Goal: Information Seeking & Learning: Find specific fact

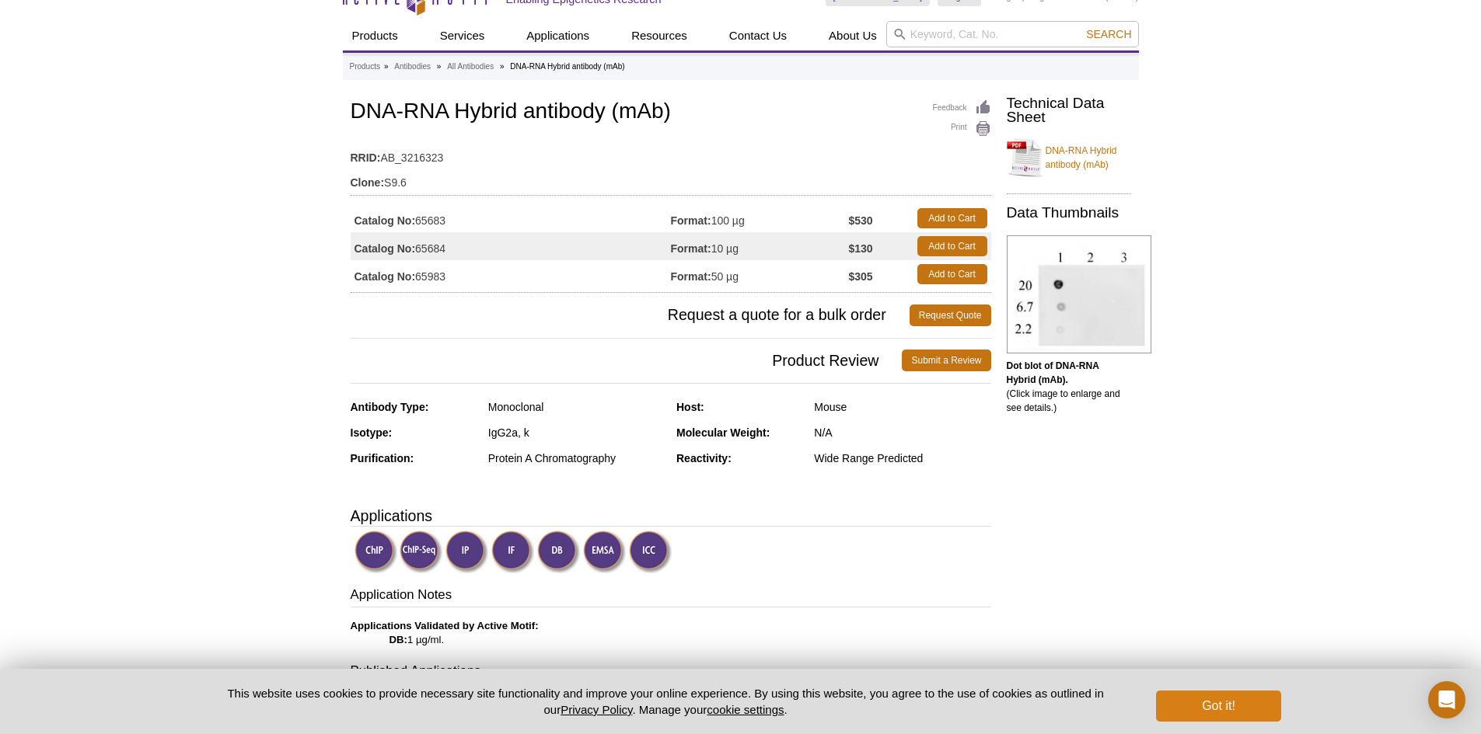
scroll to position [78, 0]
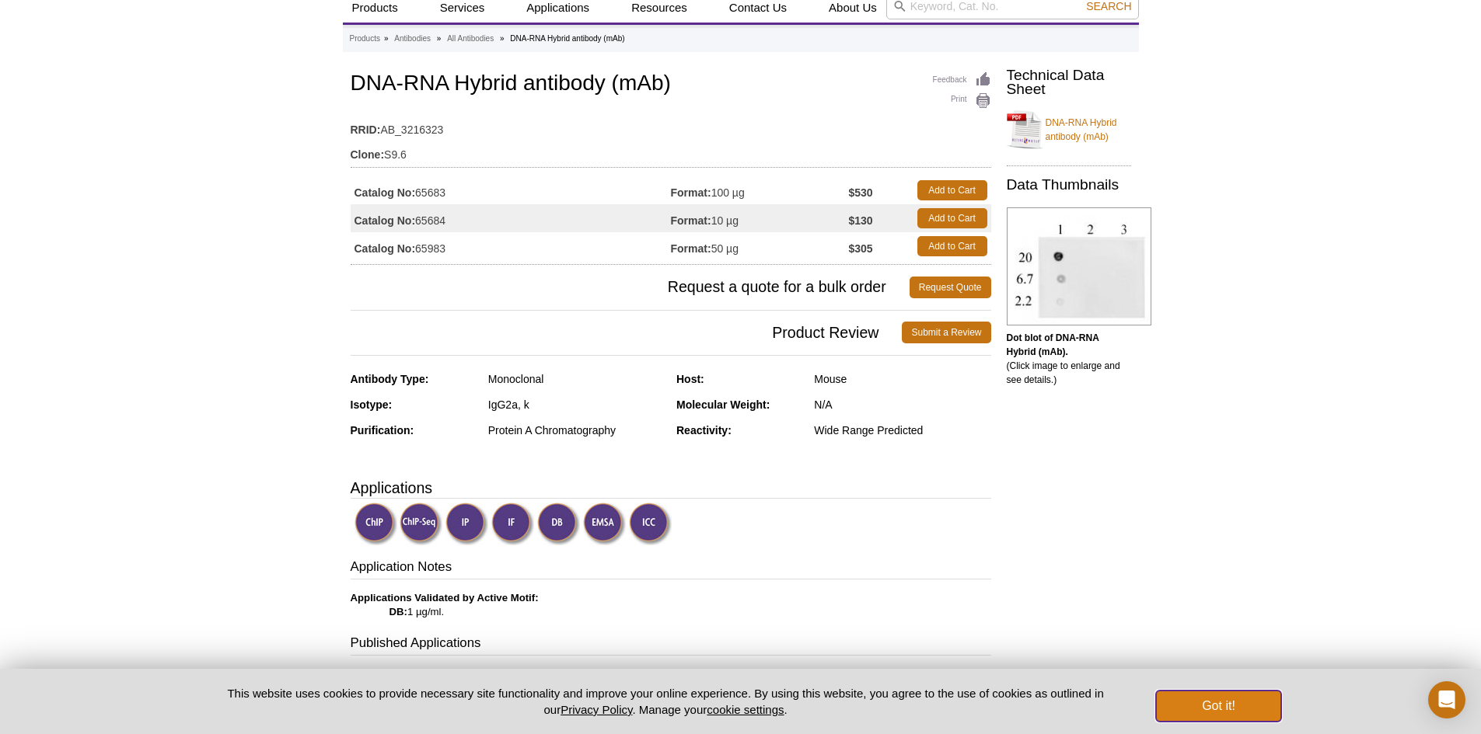
click at [1227, 702] on button "Got it!" at bounding box center [1218, 706] width 124 height 31
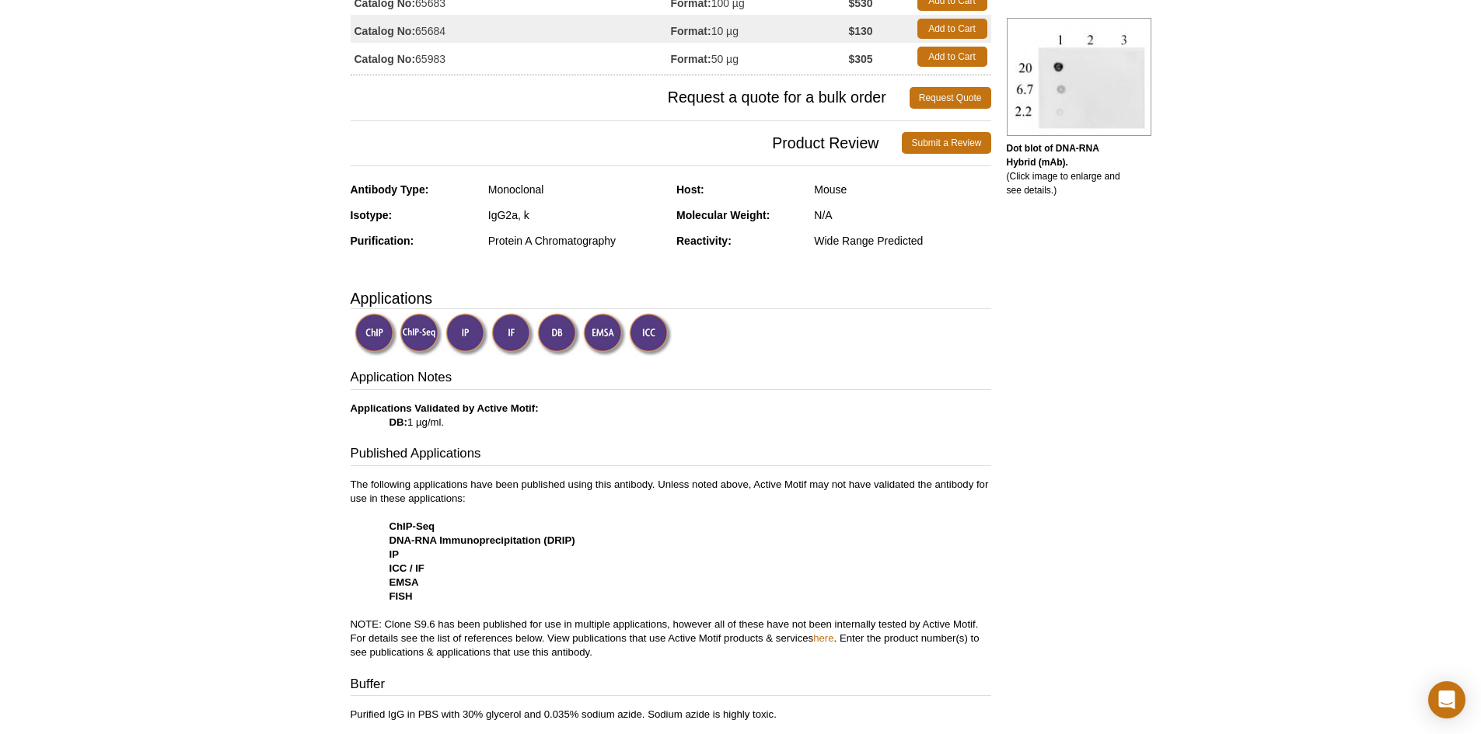
scroll to position [161, 0]
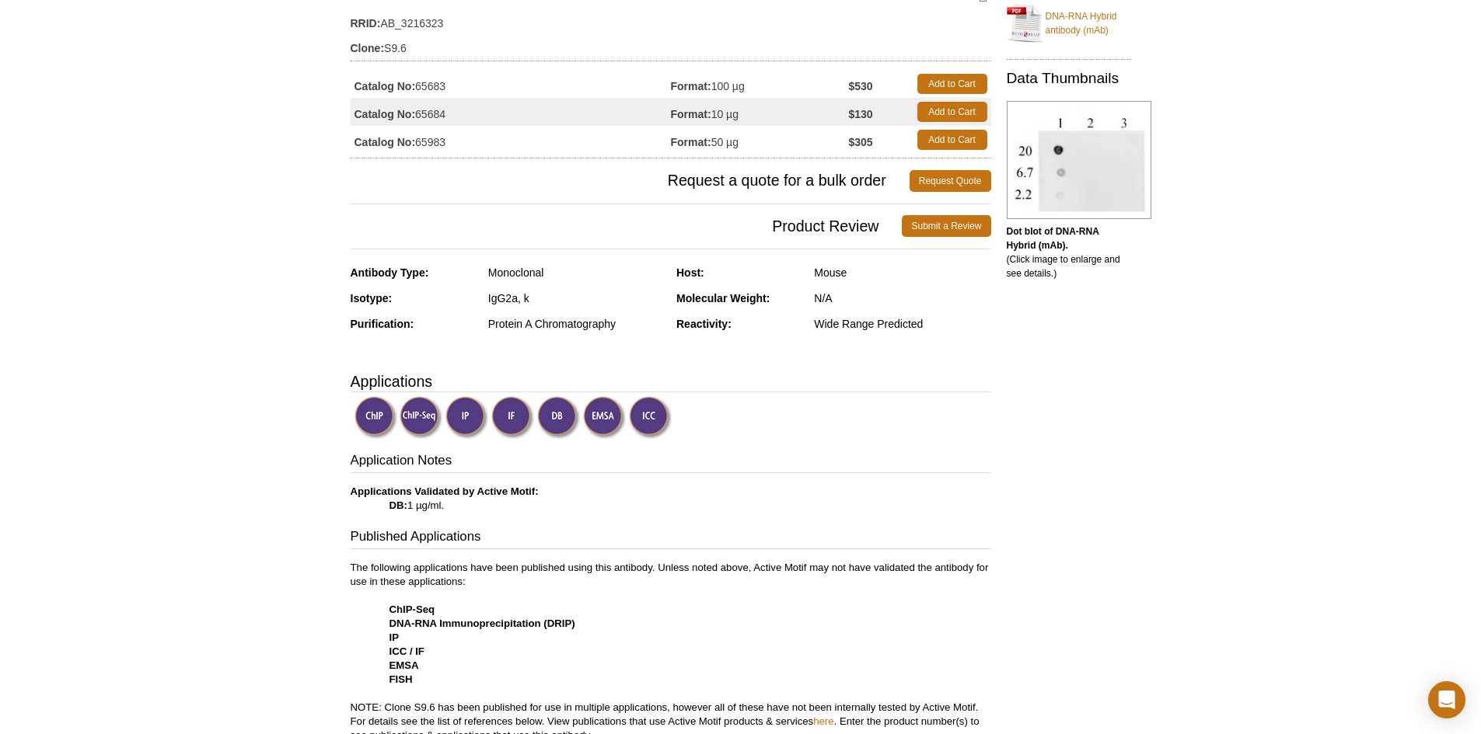
click at [521, 416] on img at bounding box center [512, 417] width 43 height 43
click at [516, 420] on img at bounding box center [512, 417] width 43 height 43
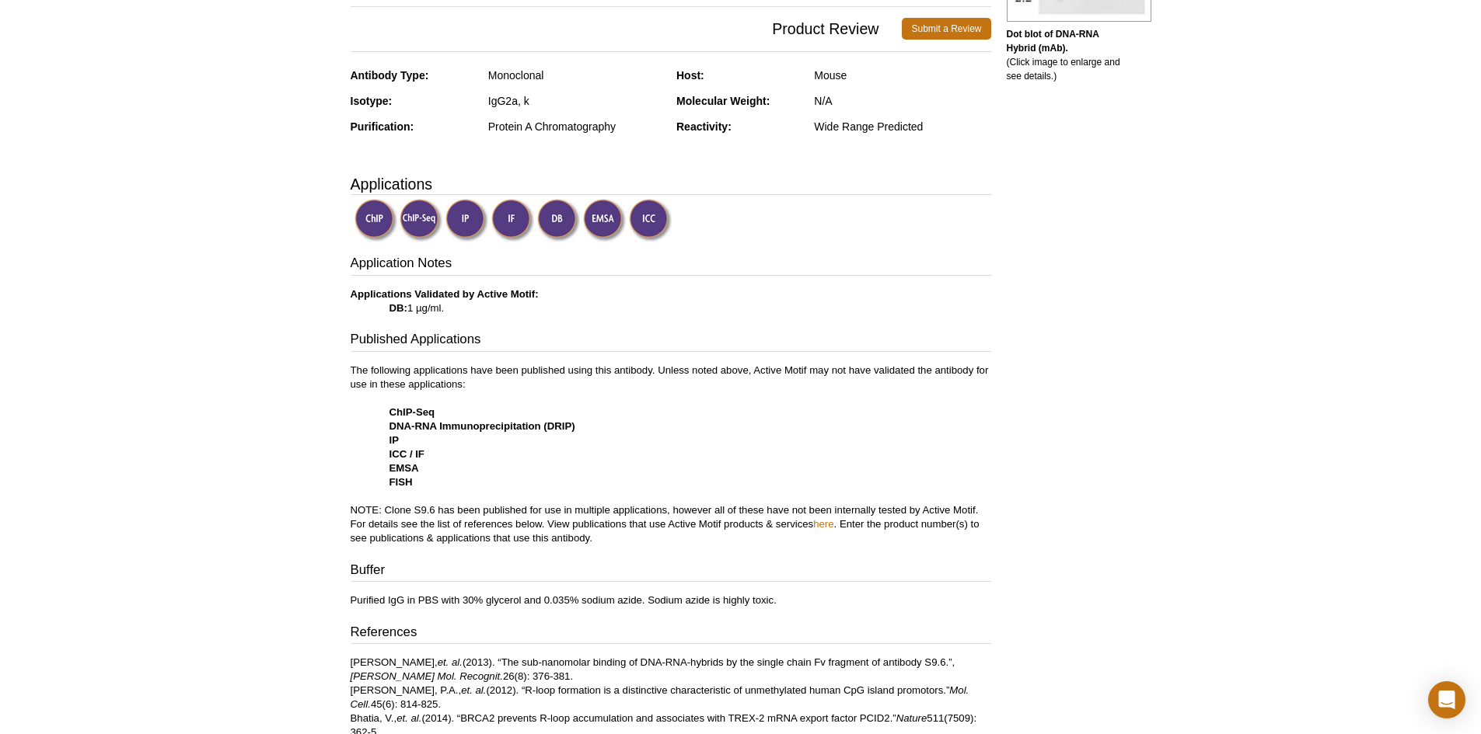
scroll to position [239, 0]
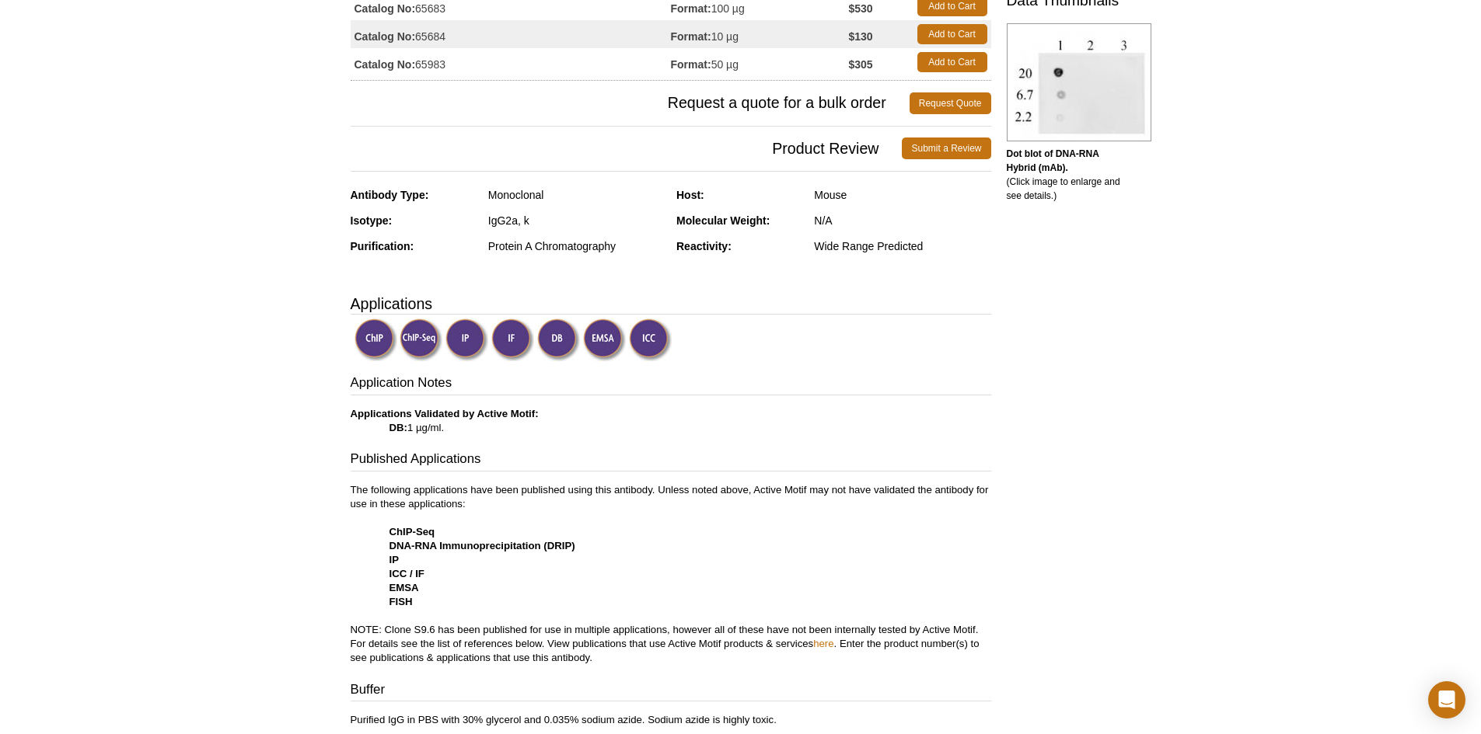
click at [510, 338] on img at bounding box center [512, 340] width 43 height 43
click at [509, 338] on img at bounding box center [512, 340] width 43 height 43
drag, startPoint x: 509, startPoint y: 338, endPoint x: 505, endPoint y: 345, distance: 8.0
click at [509, 339] on img at bounding box center [512, 340] width 43 height 43
drag, startPoint x: 308, startPoint y: 337, endPoint x: 461, endPoint y: 333, distance: 153.2
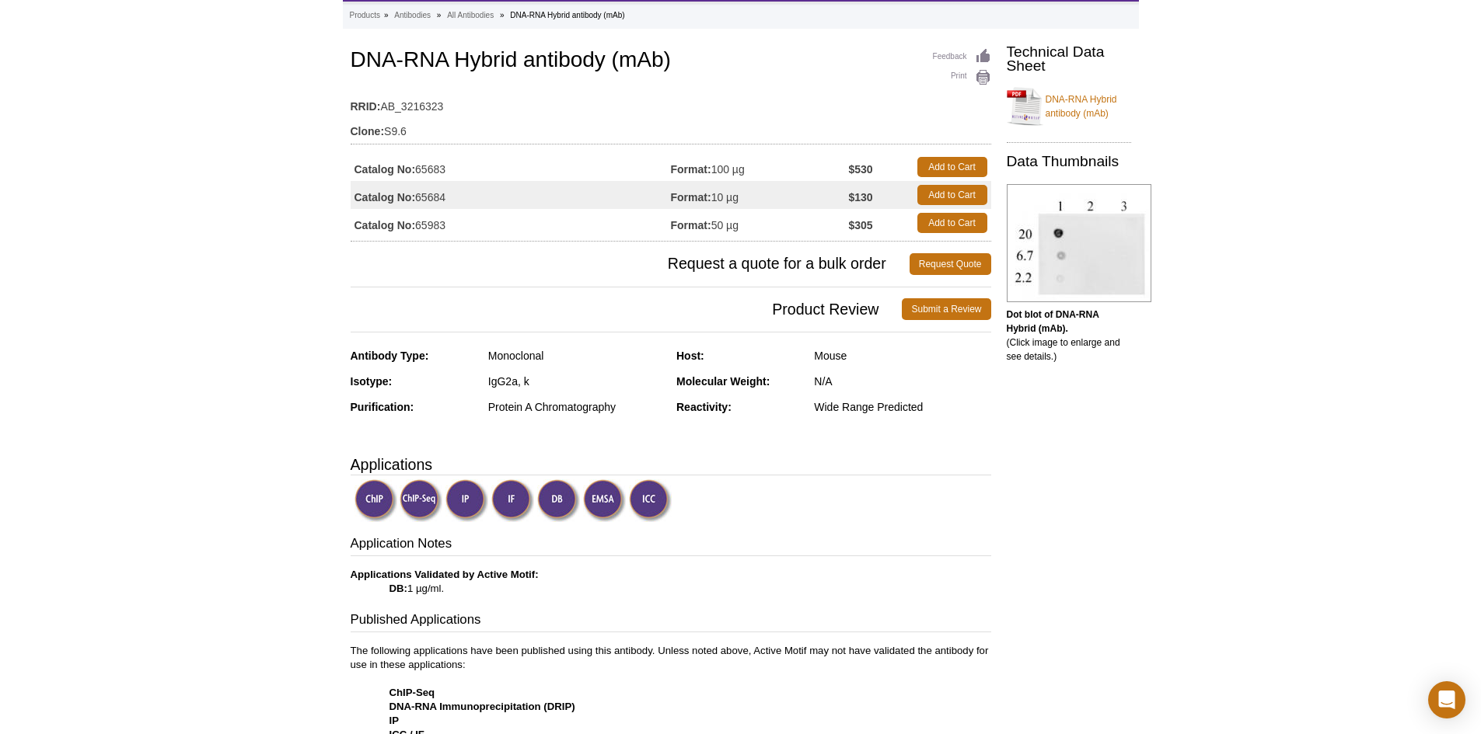
scroll to position [0, 0]
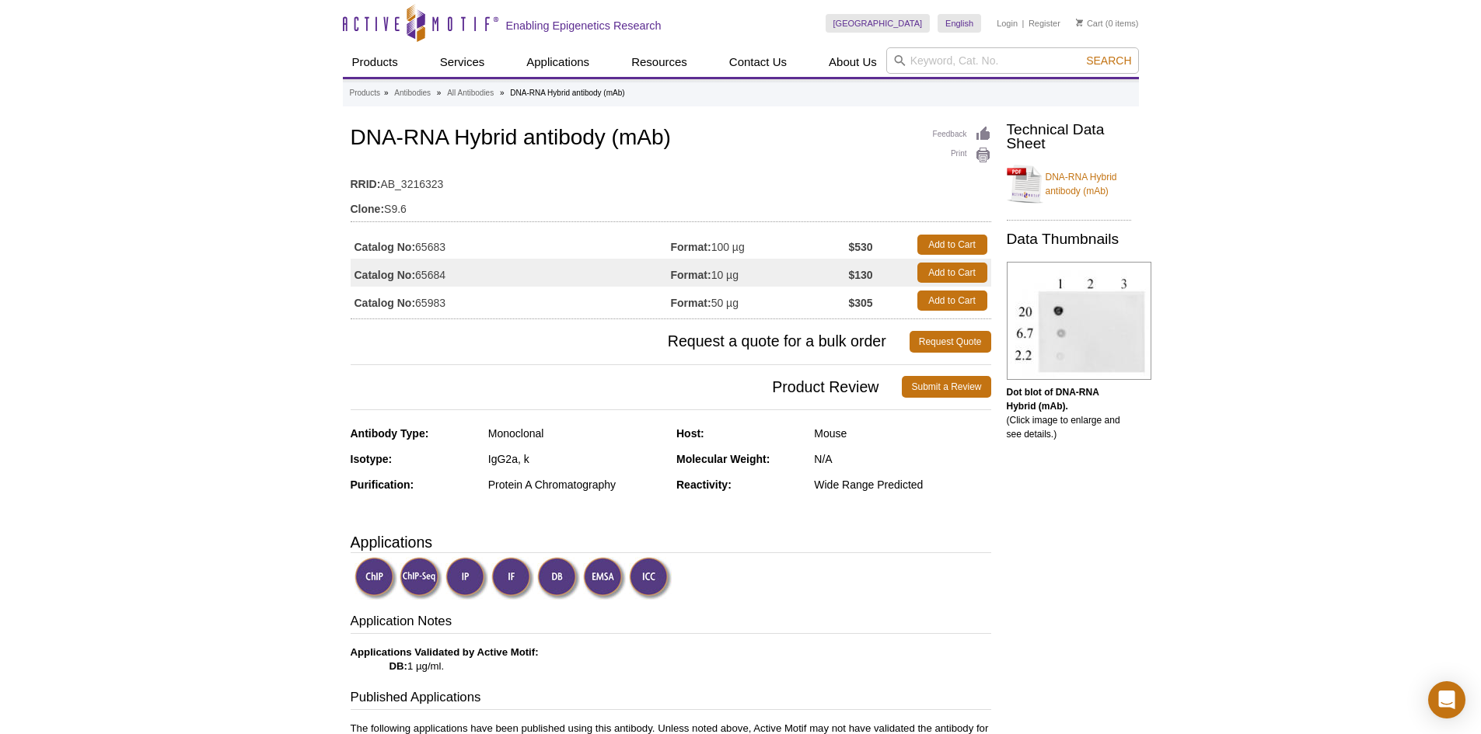
click at [432, 245] on td "Catalog No: 65683" at bounding box center [511, 245] width 320 height 28
drag, startPoint x: 480, startPoint y: 250, endPoint x: 384, endPoint y: 226, distance: 99.3
click at [384, 227] on table "Catalog No: 65683 Format: 100 µg $530 Add to Cart Catalog No: 65684 Format: 10 …" at bounding box center [671, 273] width 640 height 92
copy div "Catalog No: 65683"
